Goal: Check status: Check status

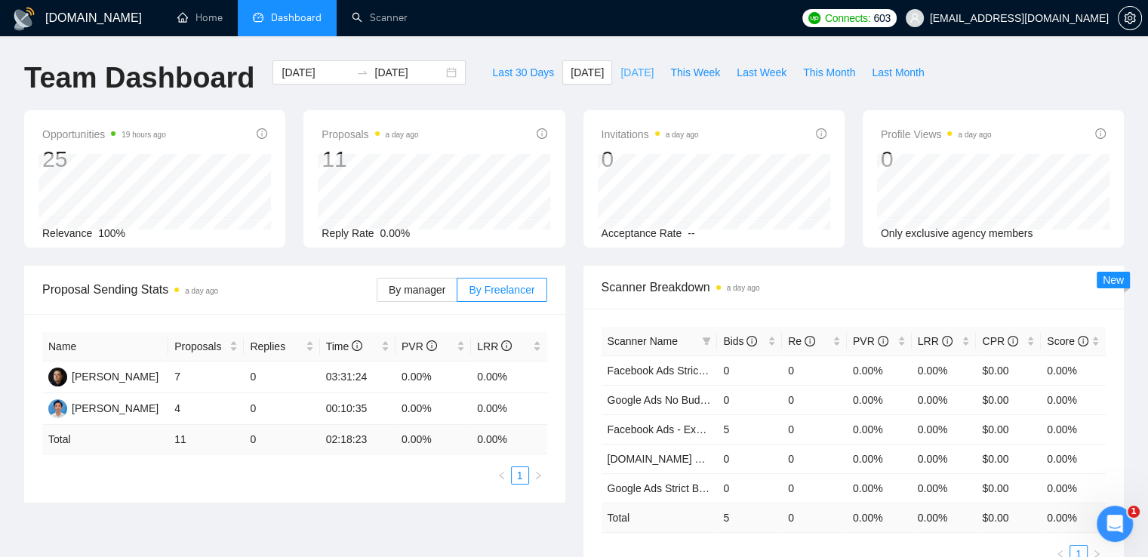
click at [625, 67] on span "[DATE]" at bounding box center [636, 72] width 33 height 17
click at [571, 72] on span "[DATE]" at bounding box center [587, 72] width 33 height 17
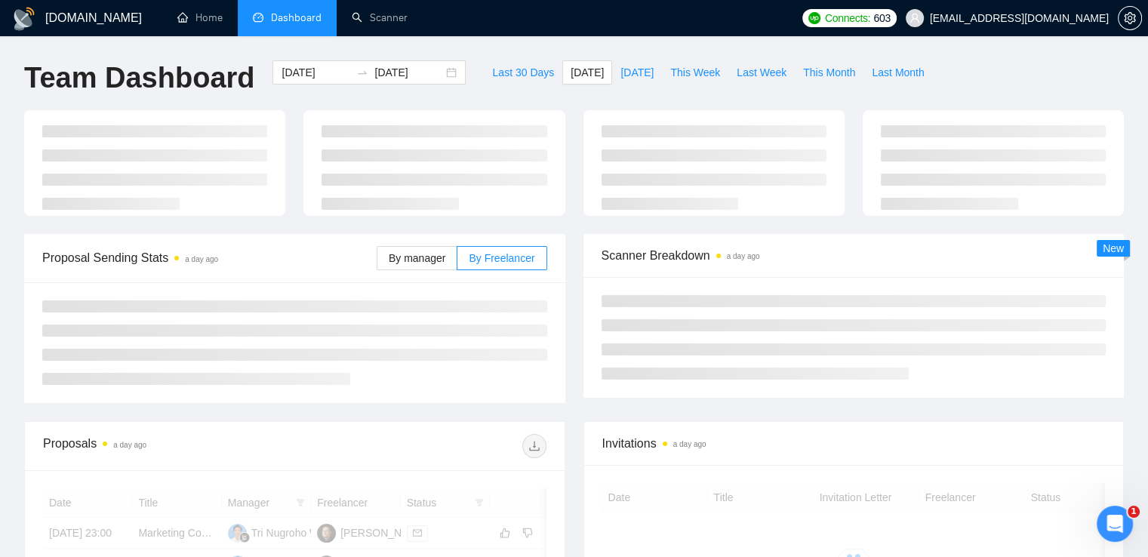
type input "[DATE]"
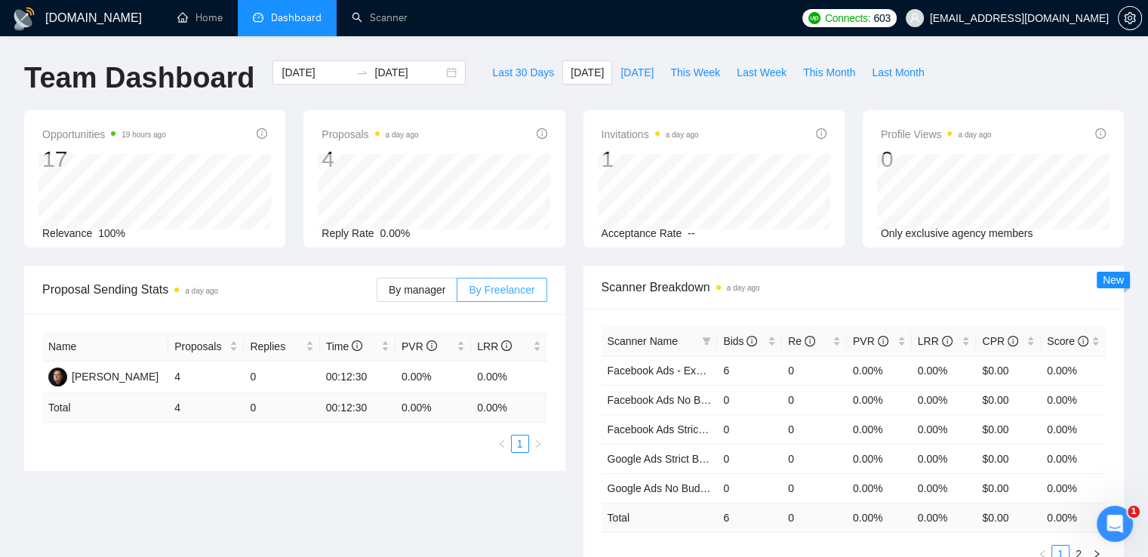
click at [494, 287] on span "By Freelancer" at bounding box center [502, 290] width 66 height 12
click at [457, 294] on input "By Freelancer" at bounding box center [457, 294] width 0 height 0
click at [428, 291] on span "By manager" at bounding box center [417, 290] width 57 height 12
click at [377, 294] on input "By manager" at bounding box center [377, 294] width 0 height 0
click at [491, 288] on span "By Freelancer" at bounding box center [502, 290] width 66 height 12
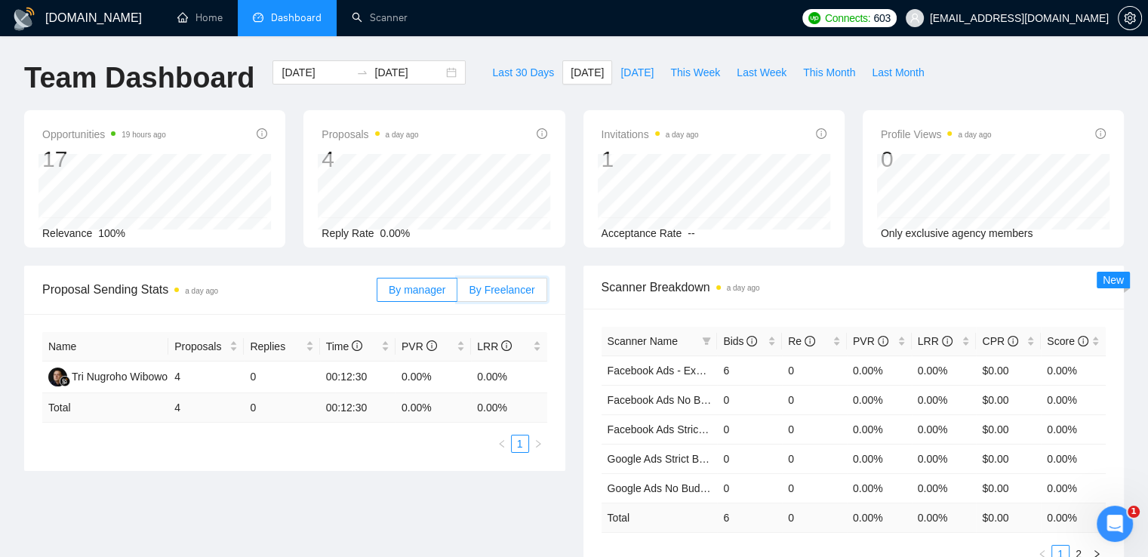
click at [457, 294] on input "By Freelancer" at bounding box center [457, 294] width 0 height 0
click at [625, 63] on button "[DATE]" at bounding box center [637, 72] width 50 height 24
type input "[DATE]"
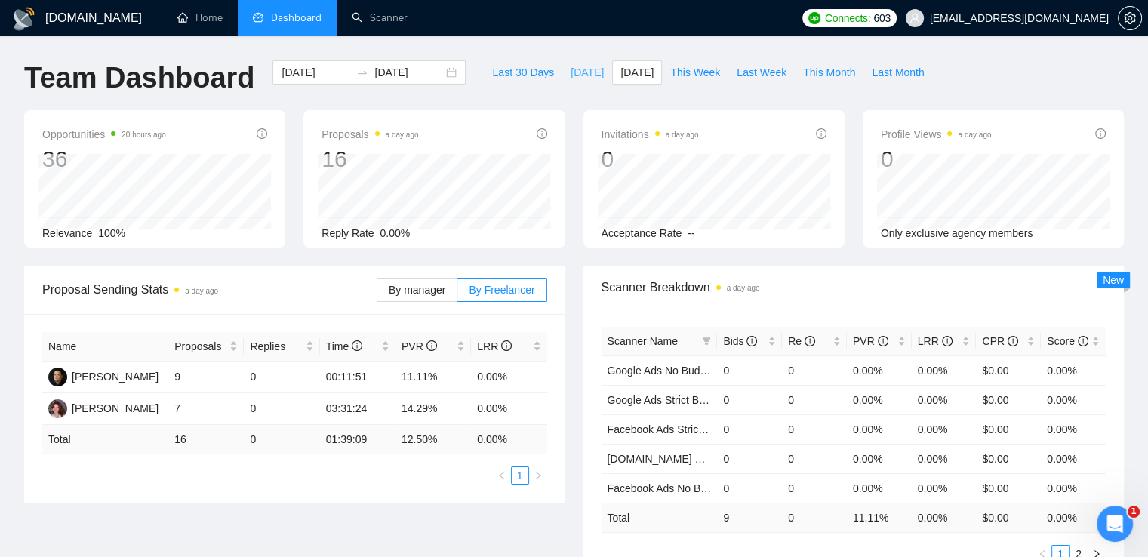
click at [571, 67] on span "[DATE]" at bounding box center [587, 72] width 33 height 17
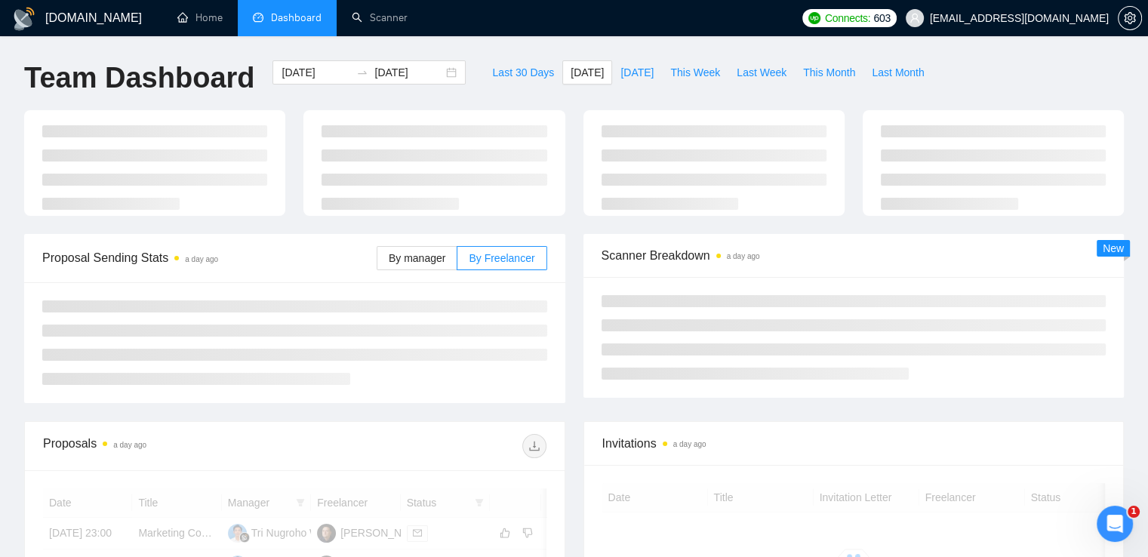
type input "[DATE]"
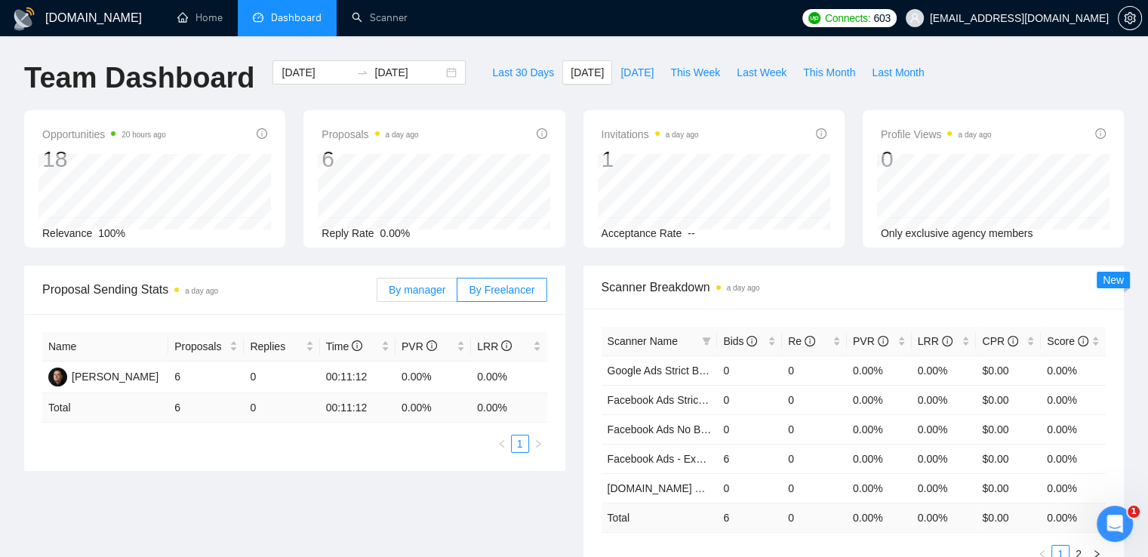
click at [411, 284] on span "By manager" at bounding box center [417, 290] width 57 height 12
click at [377, 294] on input "By manager" at bounding box center [377, 294] width 0 height 0
click at [529, 289] on span "By Freelancer" at bounding box center [502, 290] width 66 height 12
click at [457, 294] on input "By Freelancer" at bounding box center [457, 294] width 0 height 0
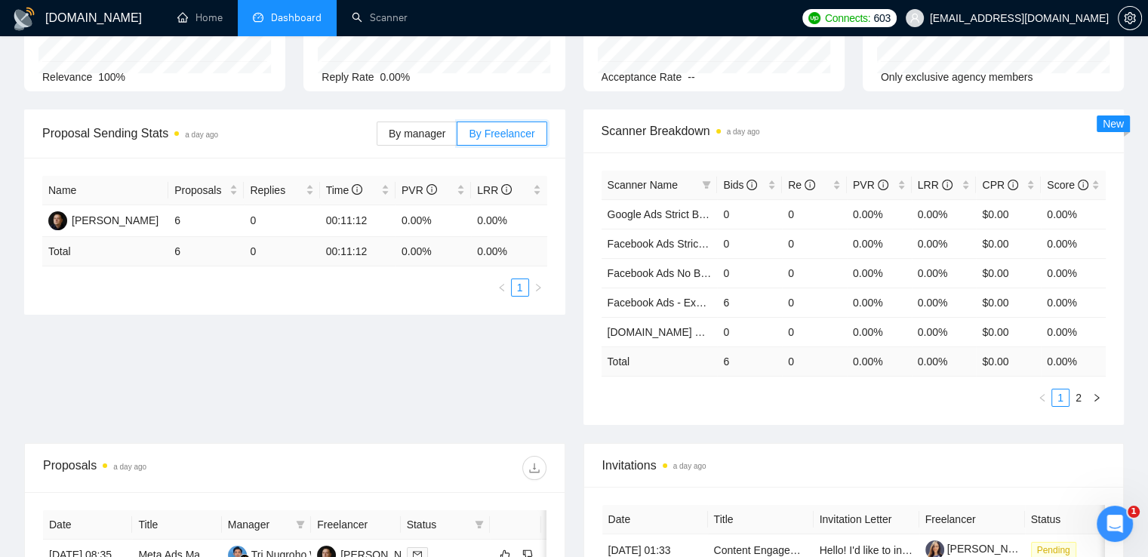
scroll to position [151, 0]
